Goal: Task Accomplishment & Management: Complete application form

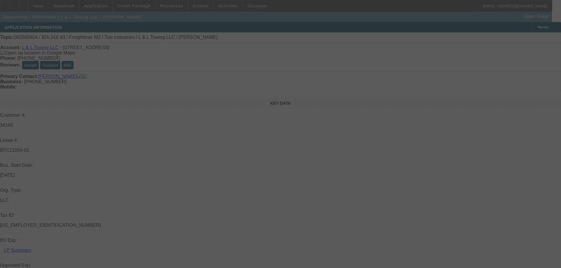
select select "0"
select select "2"
select select "0.1"
select select "4"
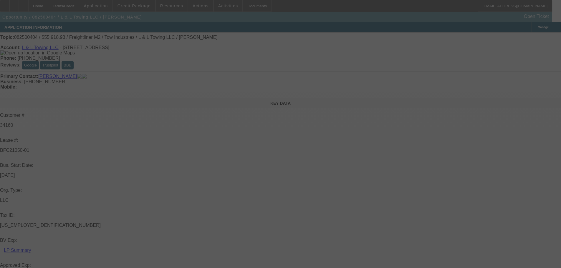
select select "0"
select select "2"
select select "0.1"
select select "4"
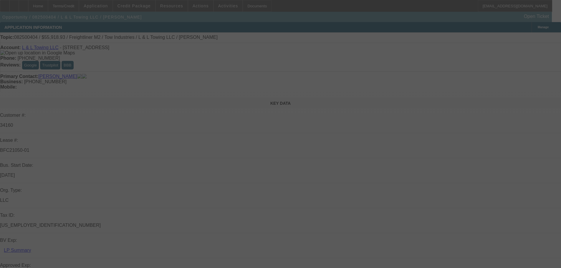
select select "0"
select select "2"
select select "0.1"
select select "4"
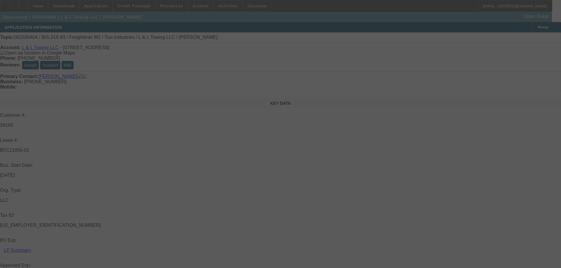
select select "0"
select select "2"
select select "0.1"
select select "4"
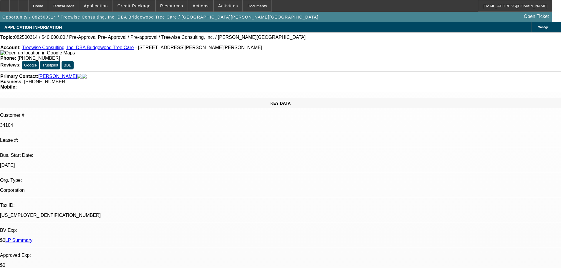
select select "0"
select select "3"
select select "0"
select select "6"
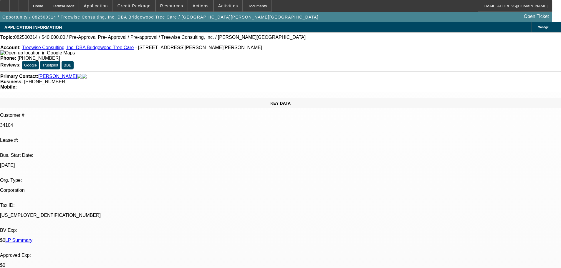
select select "0"
select select "3"
select select "0"
select select "6"
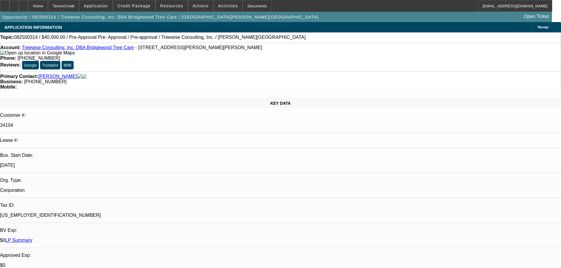
select select "0"
select select "3"
select select "0"
select select "6"
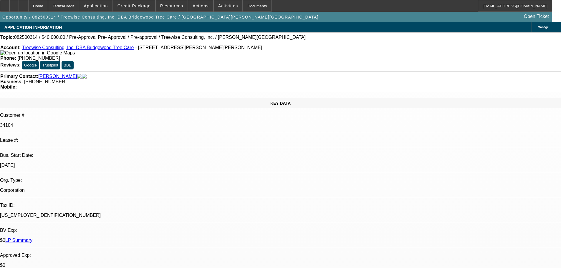
select select "0"
select select "3"
select select "0"
select select "6"
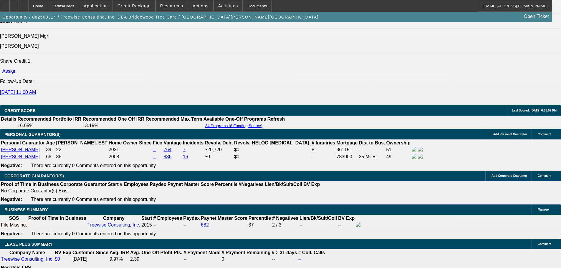
scroll to position [783, 0]
